Goal: Task Accomplishment & Management: Use online tool/utility

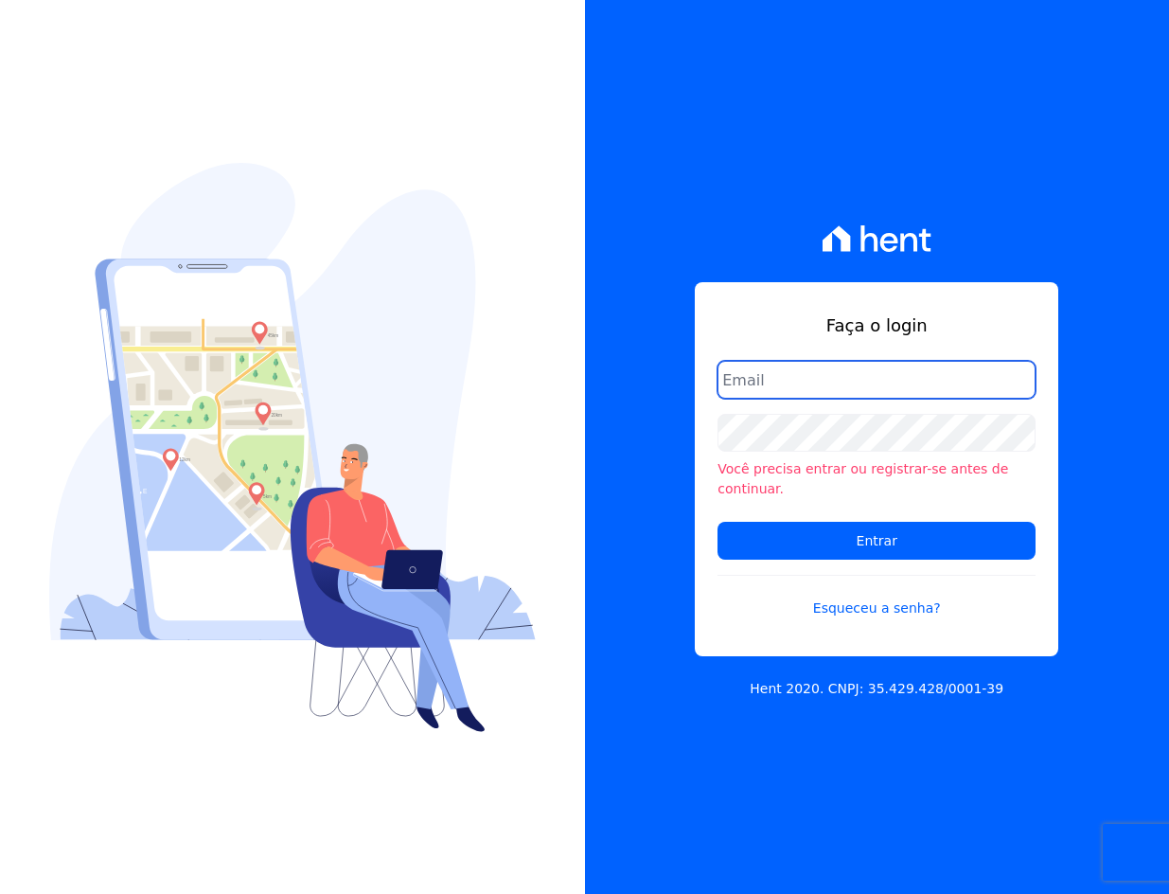
type input "[EMAIL_ADDRESS][DOMAIN_NAME]"
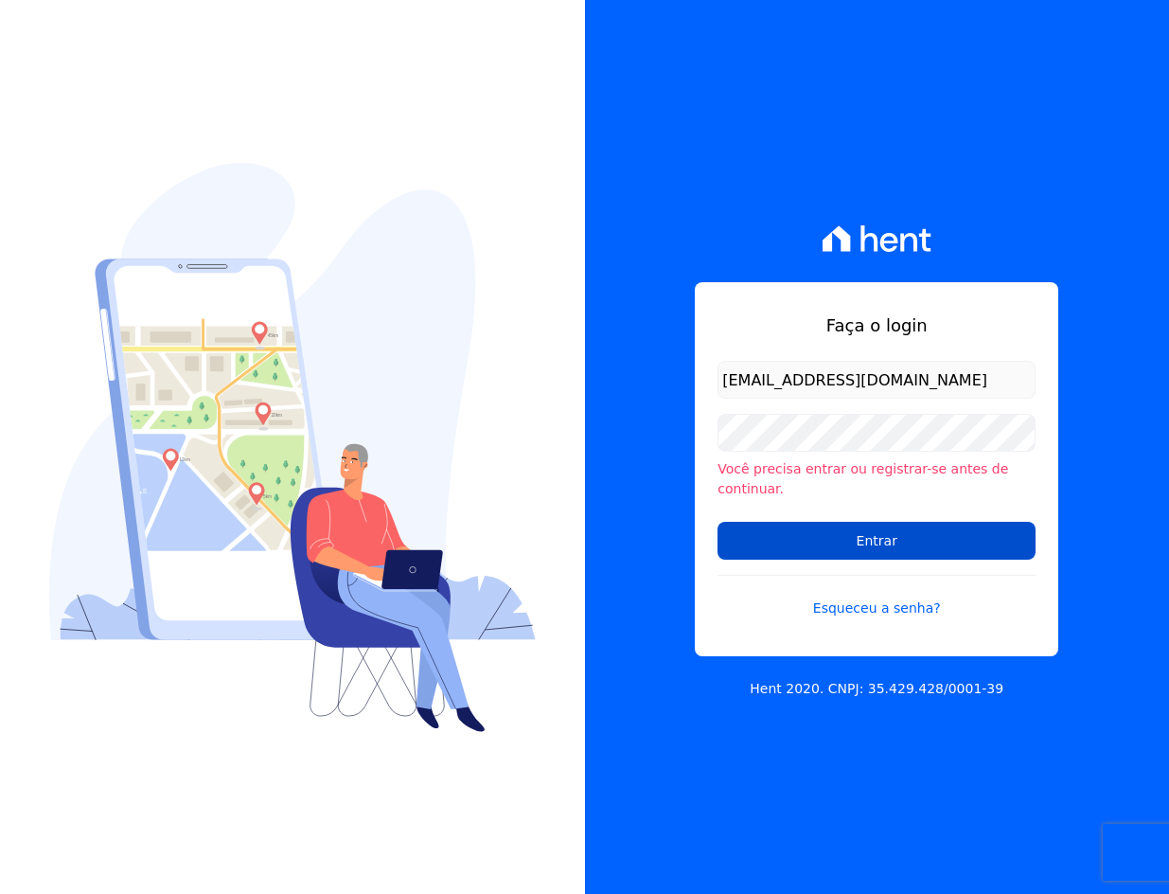
click at [836, 529] on input "Entrar" at bounding box center [877, 541] width 318 height 38
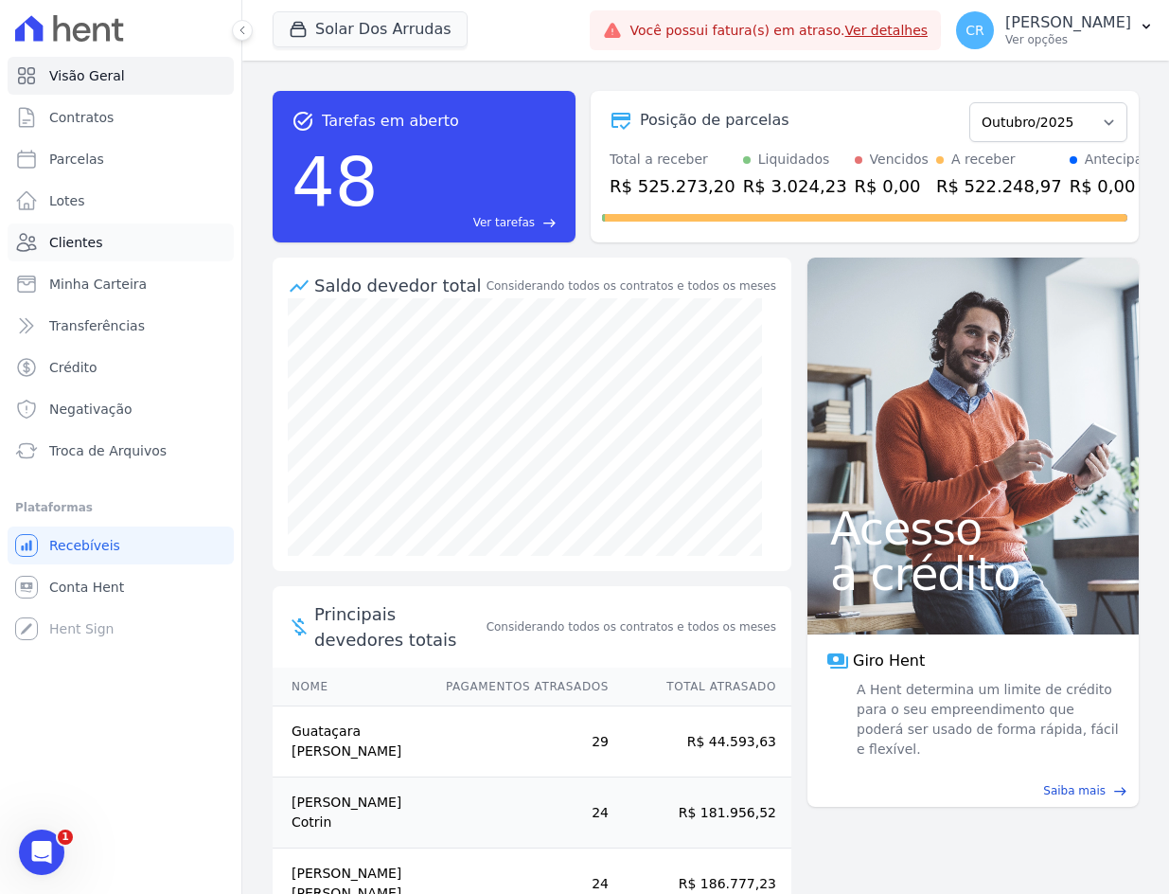
click at [92, 237] on span "Clientes" at bounding box center [75, 242] width 53 height 19
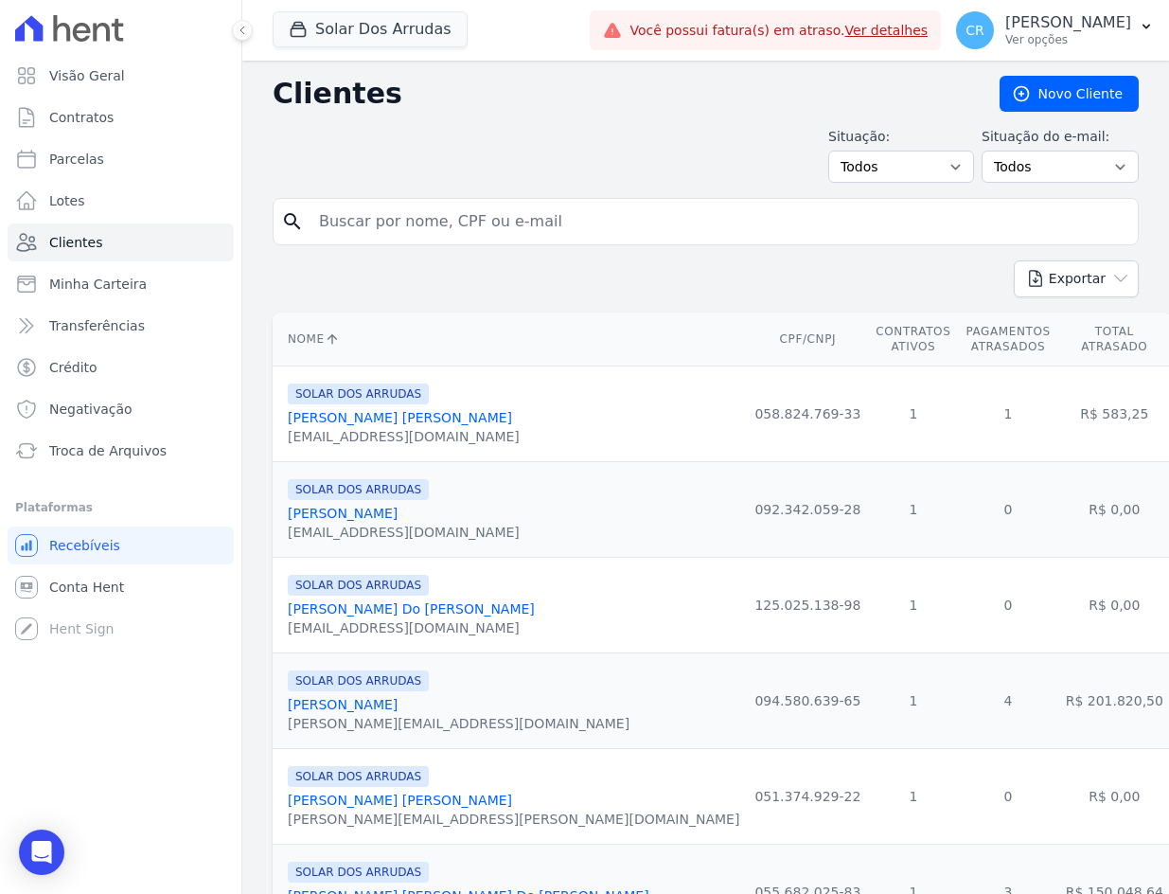
click at [384, 224] on input "search" at bounding box center [719, 222] width 823 height 38
type input "andre filipe"
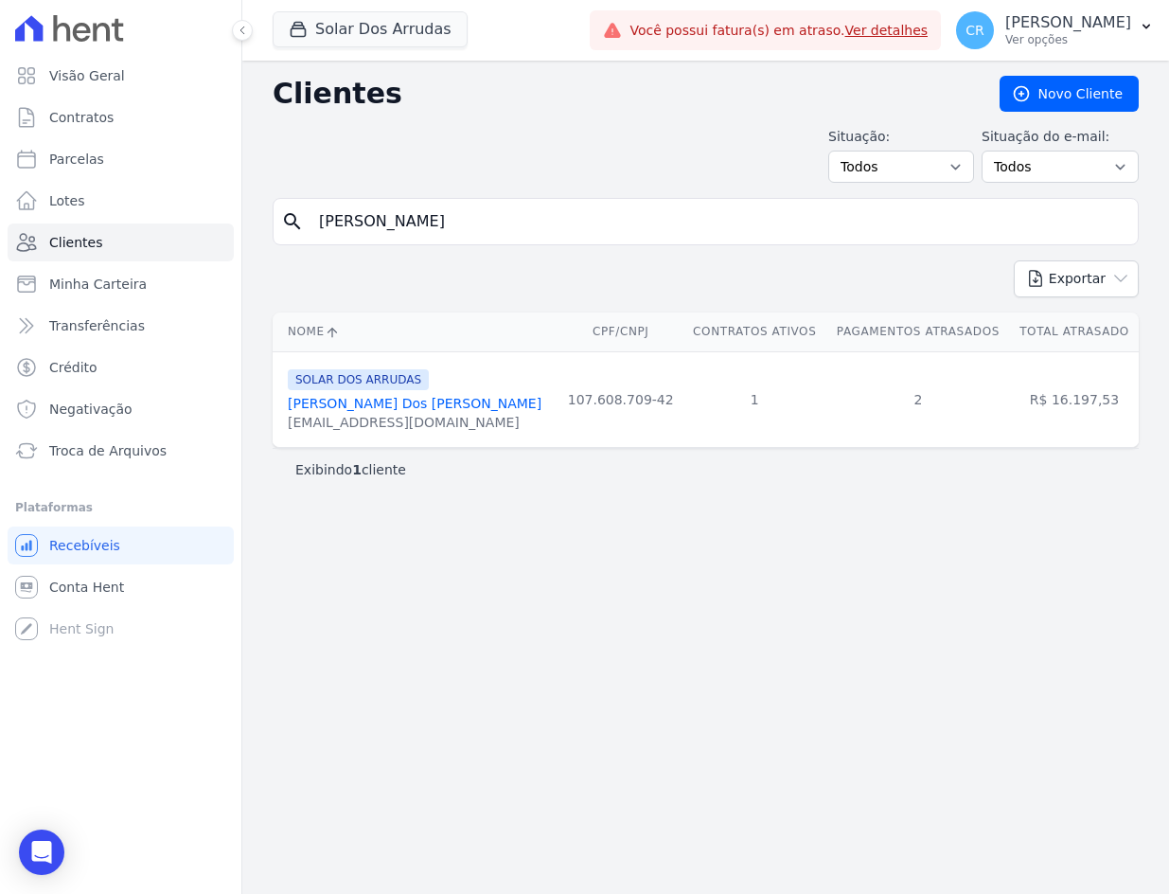
click at [409, 401] on link "Andre Filipe Lopes Dos Santos" at bounding box center [415, 403] width 254 height 15
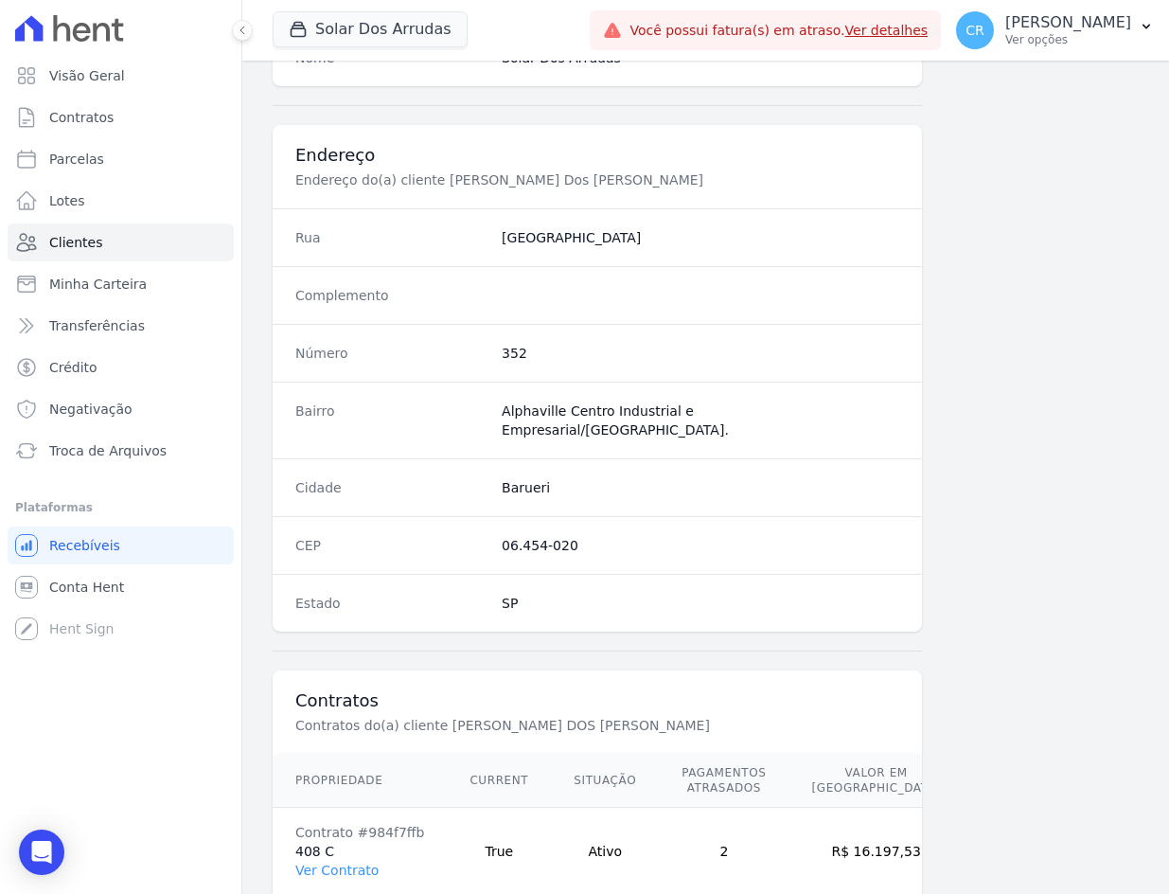
scroll to position [893, 0]
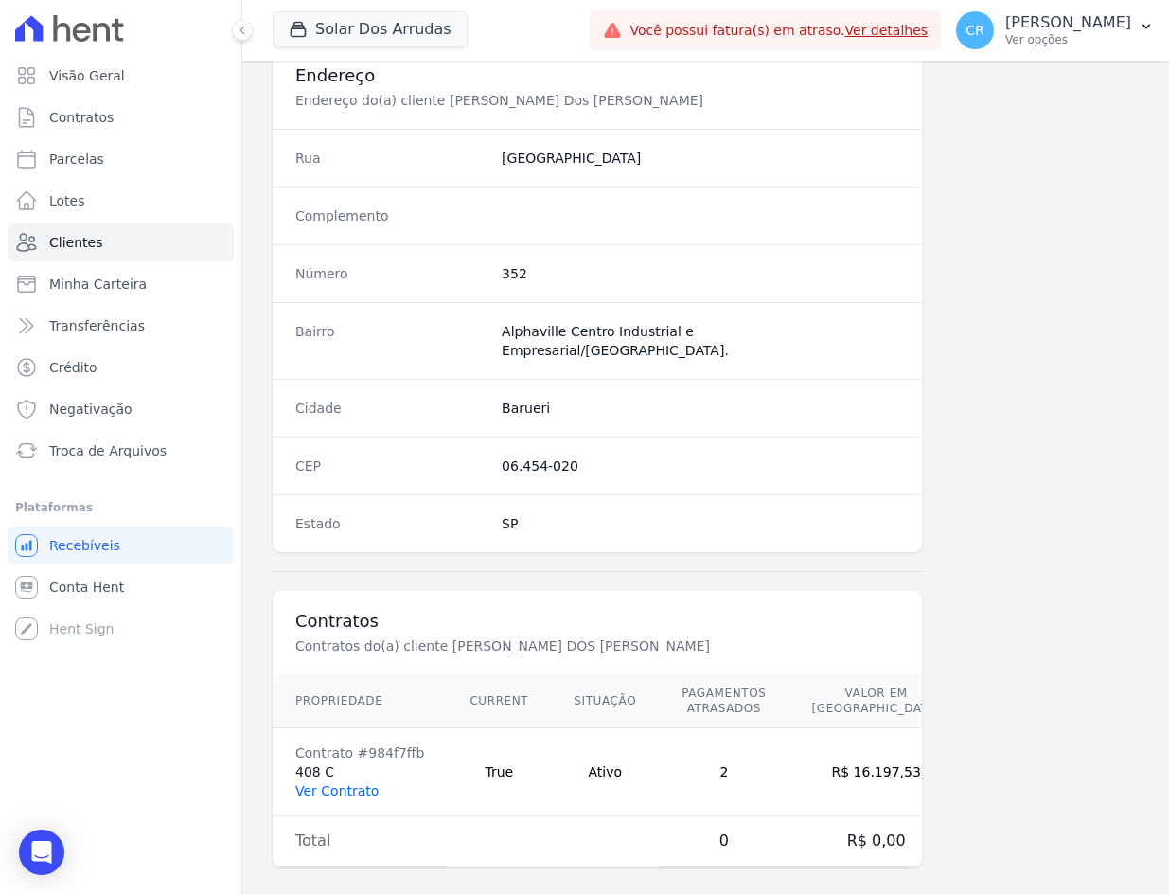
click at [338, 783] on link "Ver Contrato" at bounding box center [336, 790] width 83 height 15
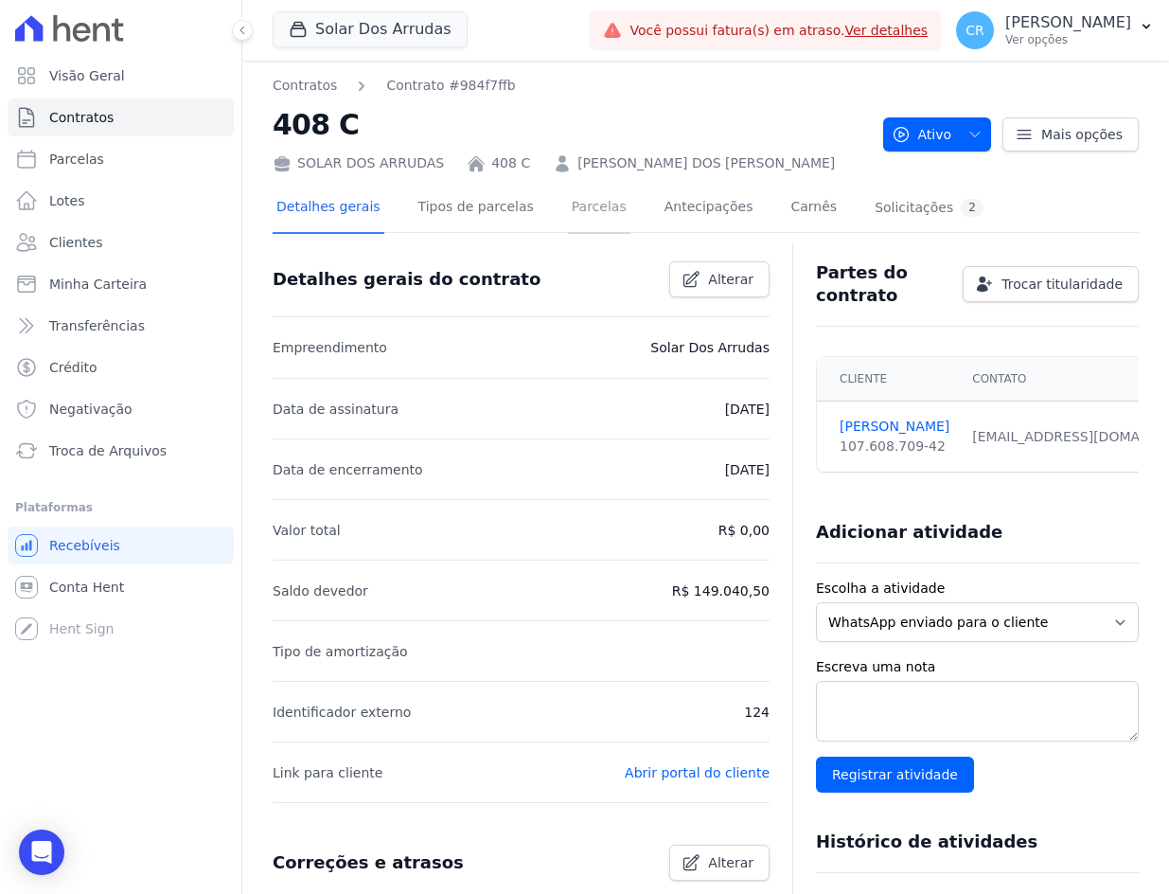
click at [568, 211] on link "Parcelas" at bounding box center [599, 209] width 62 height 50
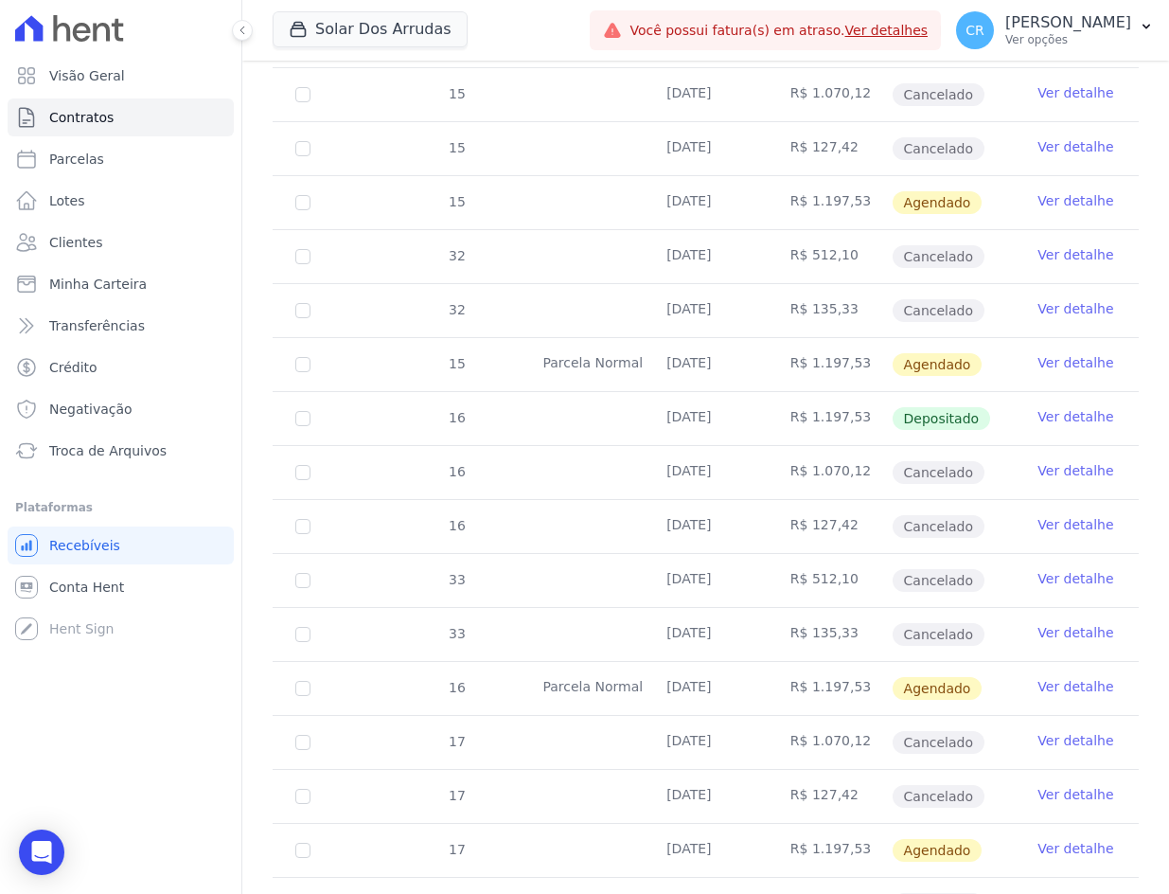
scroll to position [2840, 0]
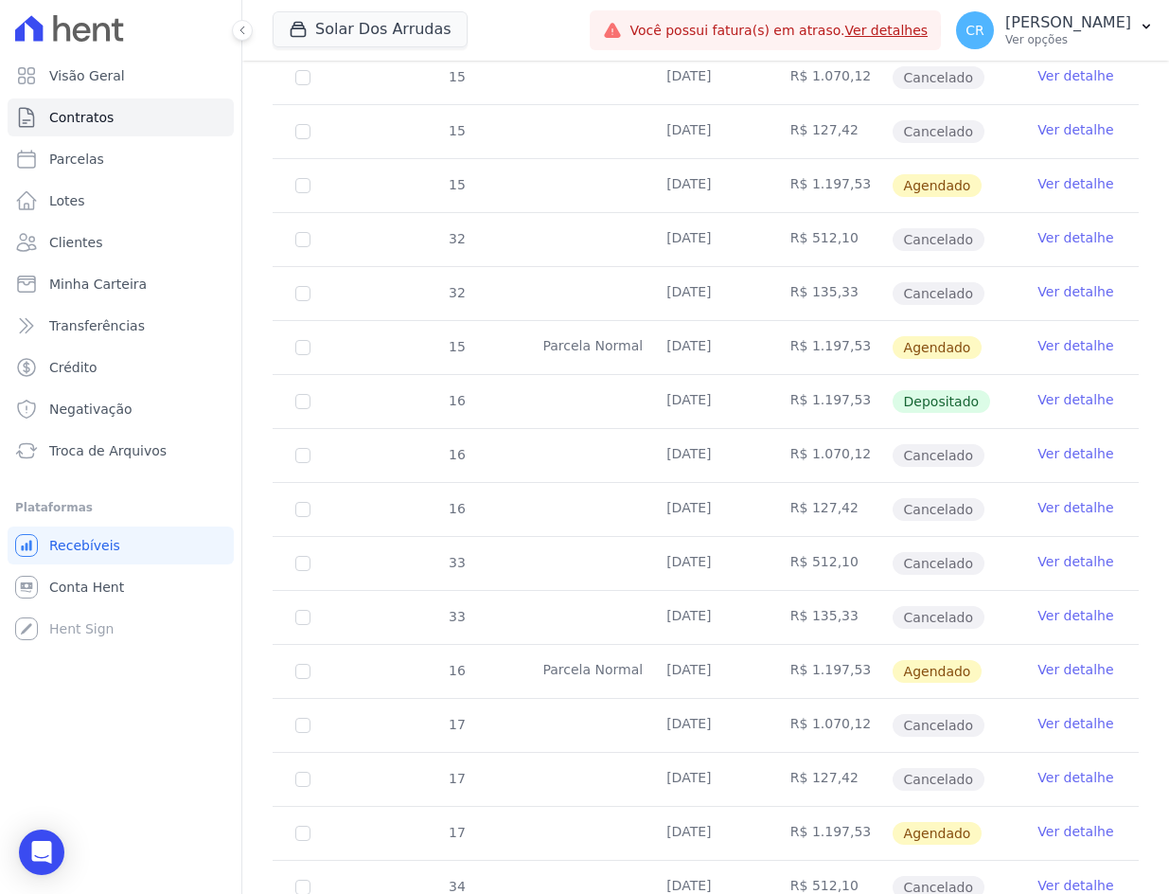
click at [1072, 829] on link "Ver detalhe" at bounding box center [1076, 831] width 76 height 19
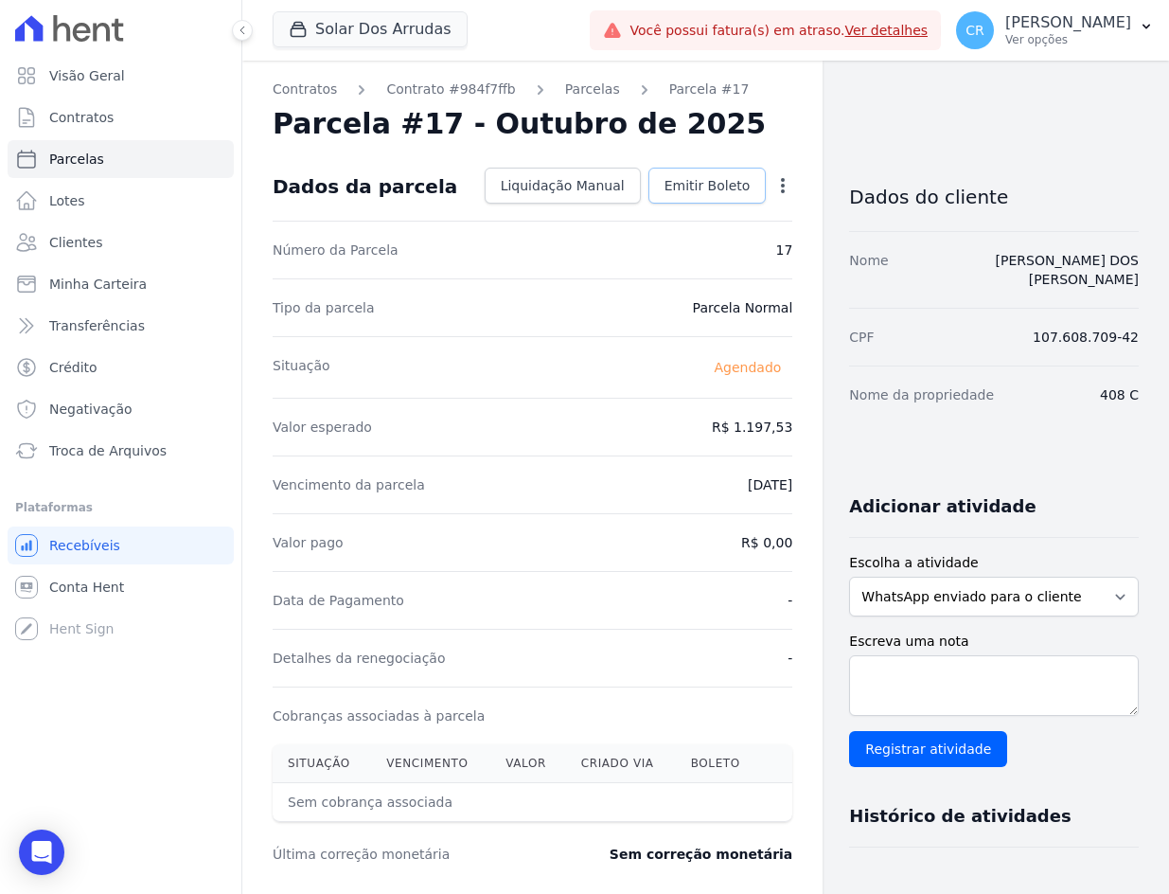
click at [699, 194] on span "Emitir Boleto" at bounding box center [708, 185] width 86 height 19
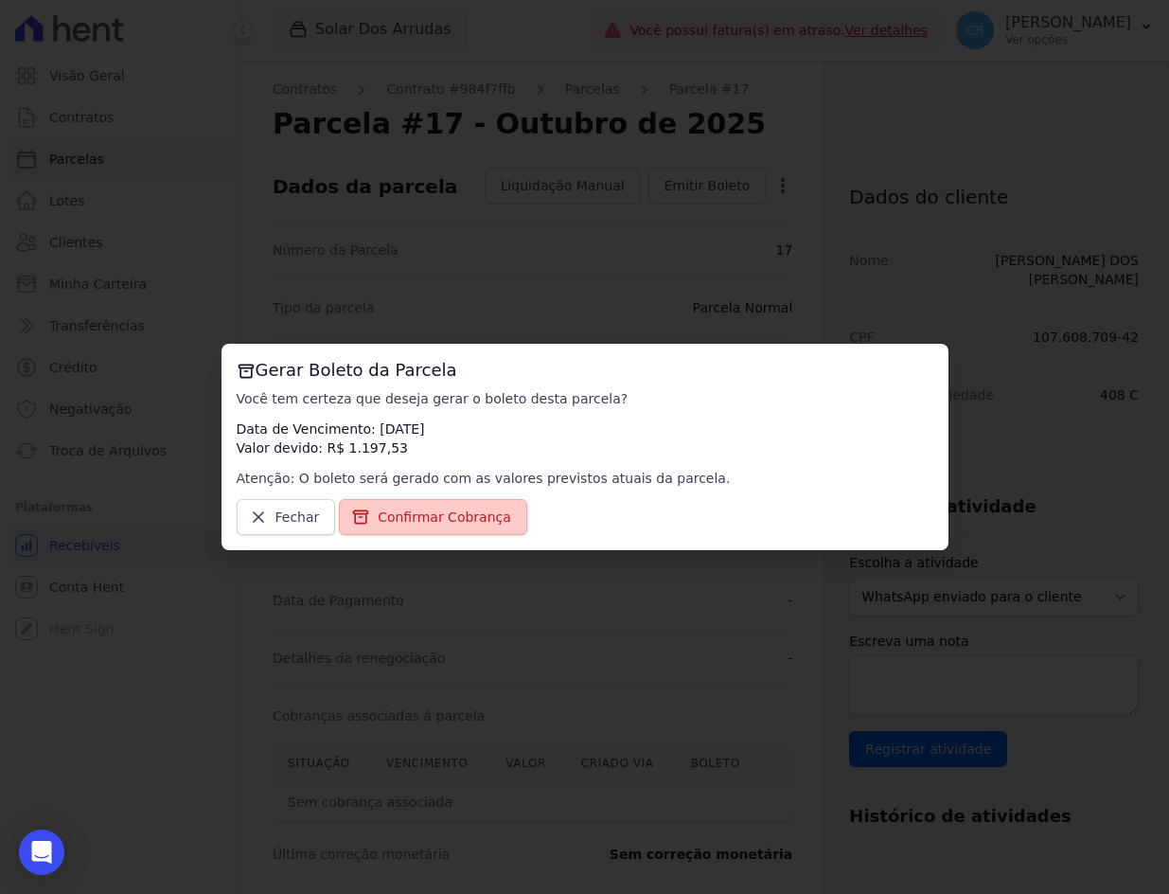
click at [444, 528] on link "Confirmar Cobrança" at bounding box center [433, 517] width 188 height 36
